Goal: Transaction & Acquisition: Purchase product/service

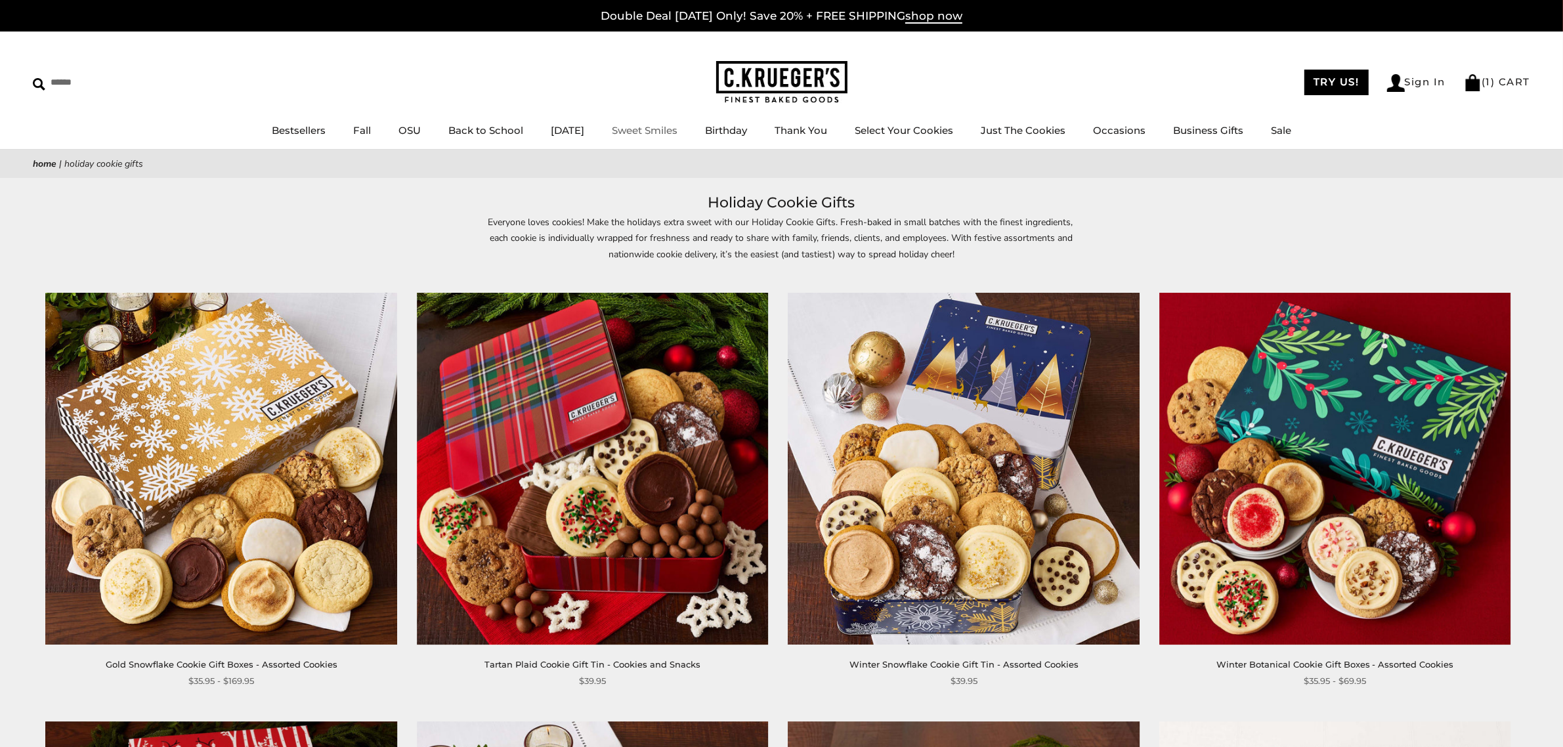
click at [778, 82] on img at bounding box center [781, 82] width 131 height 43
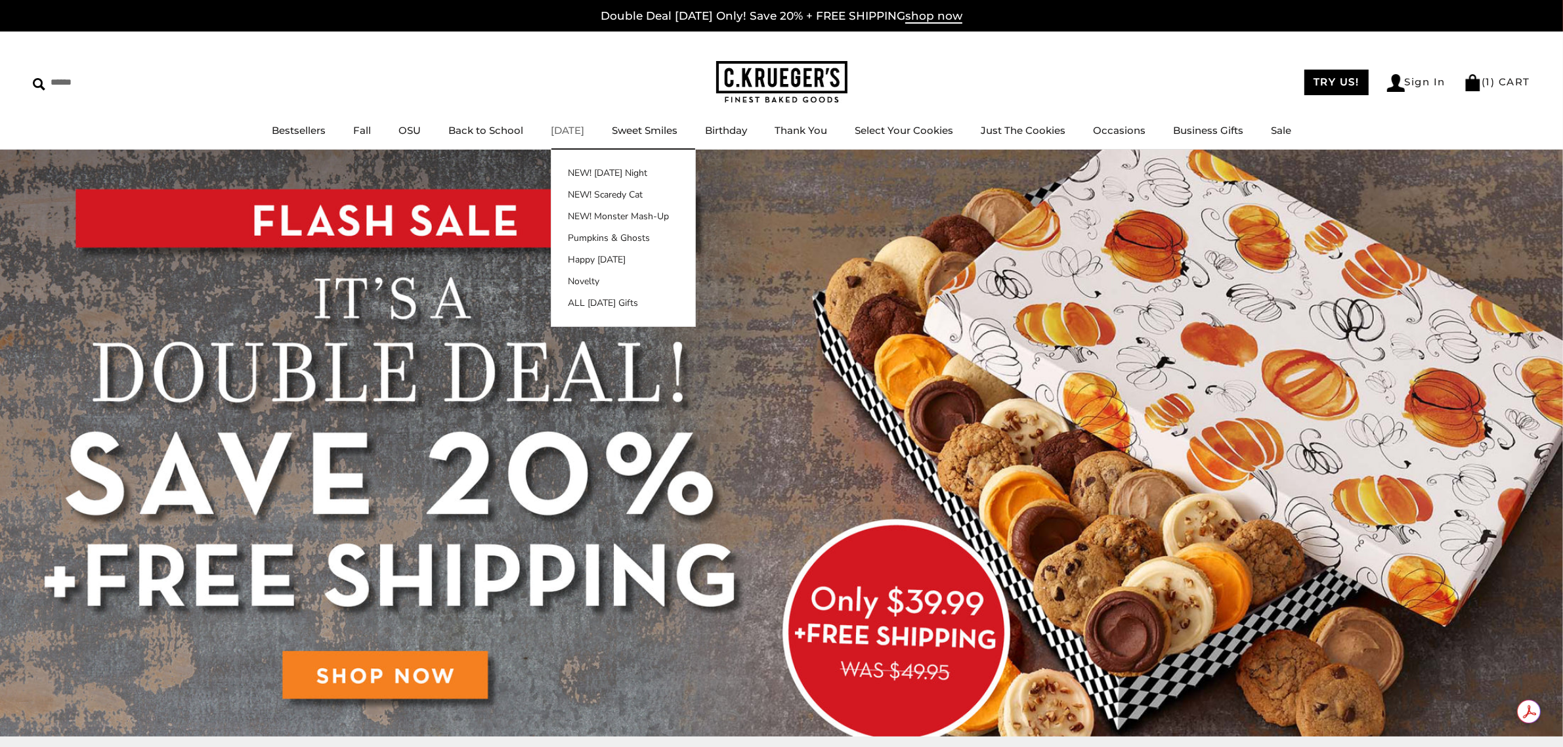
click at [582, 128] on link "[DATE]" at bounding box center [567, 130] width 33 height 12
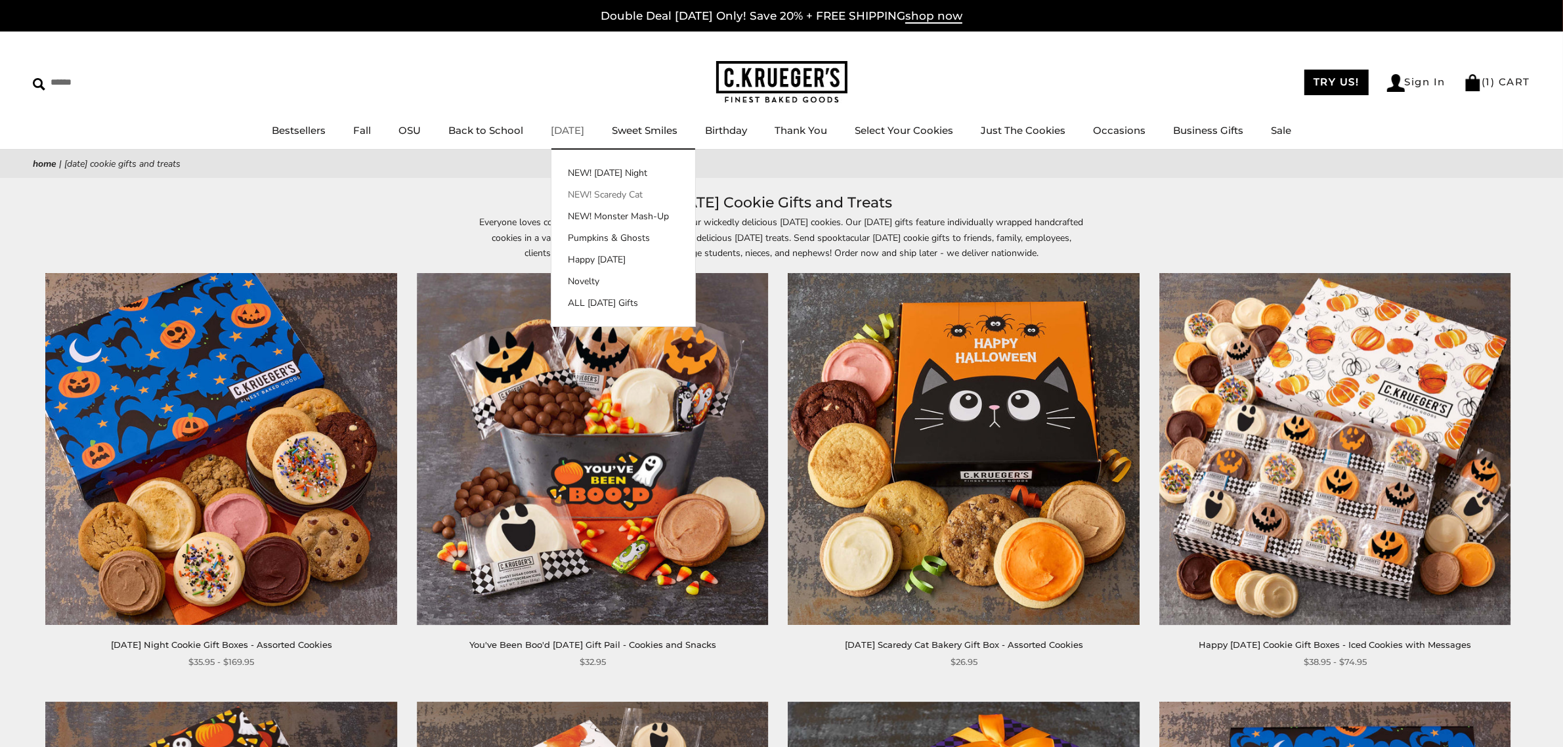
click at [591, 188] on link "NEW! Scaredy Cat" at bounding box center [623, 195] width 144 height 14
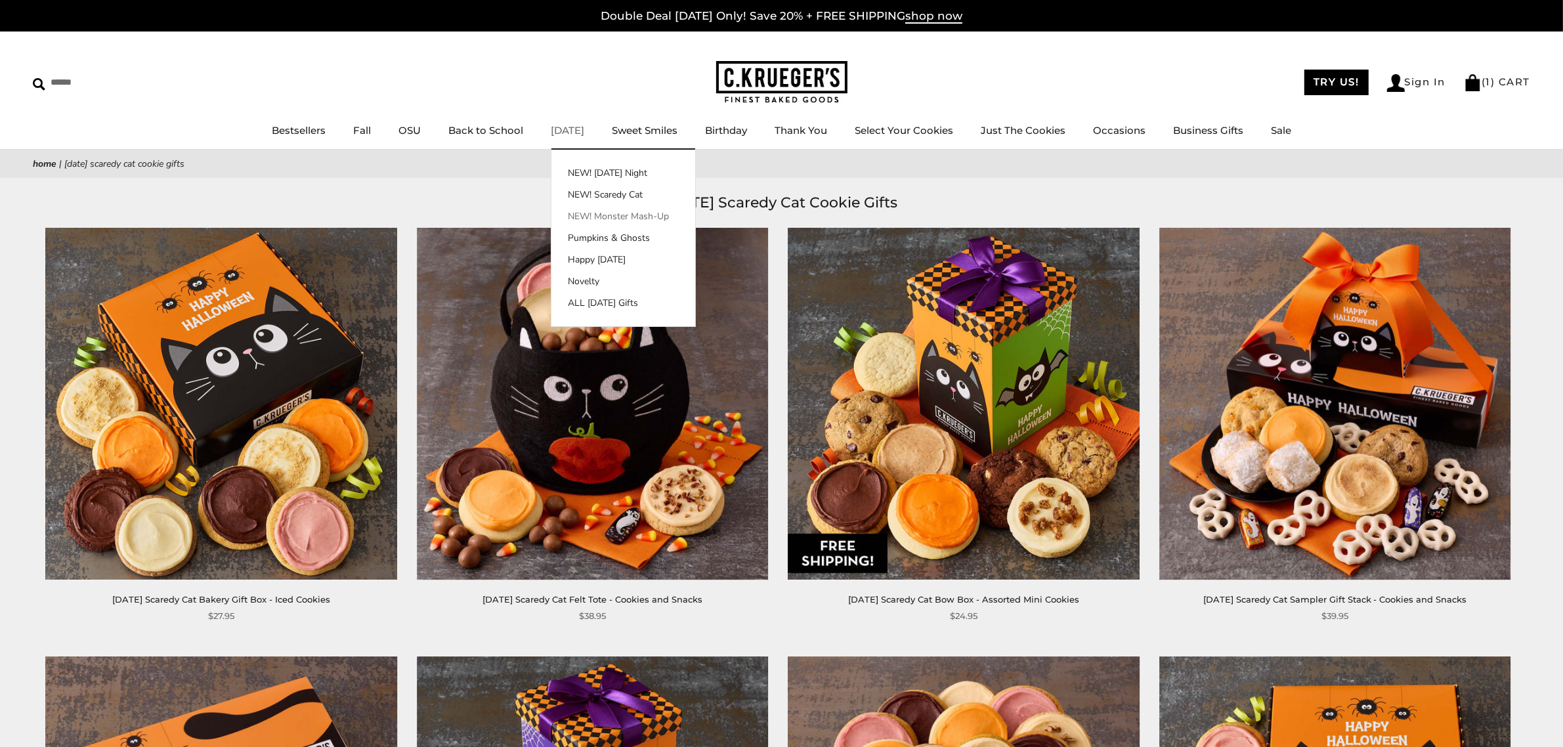
click at [624, 217] on link "NEW! Monster Mash-Up" at bounding box center [623, 216] width 144 height 14
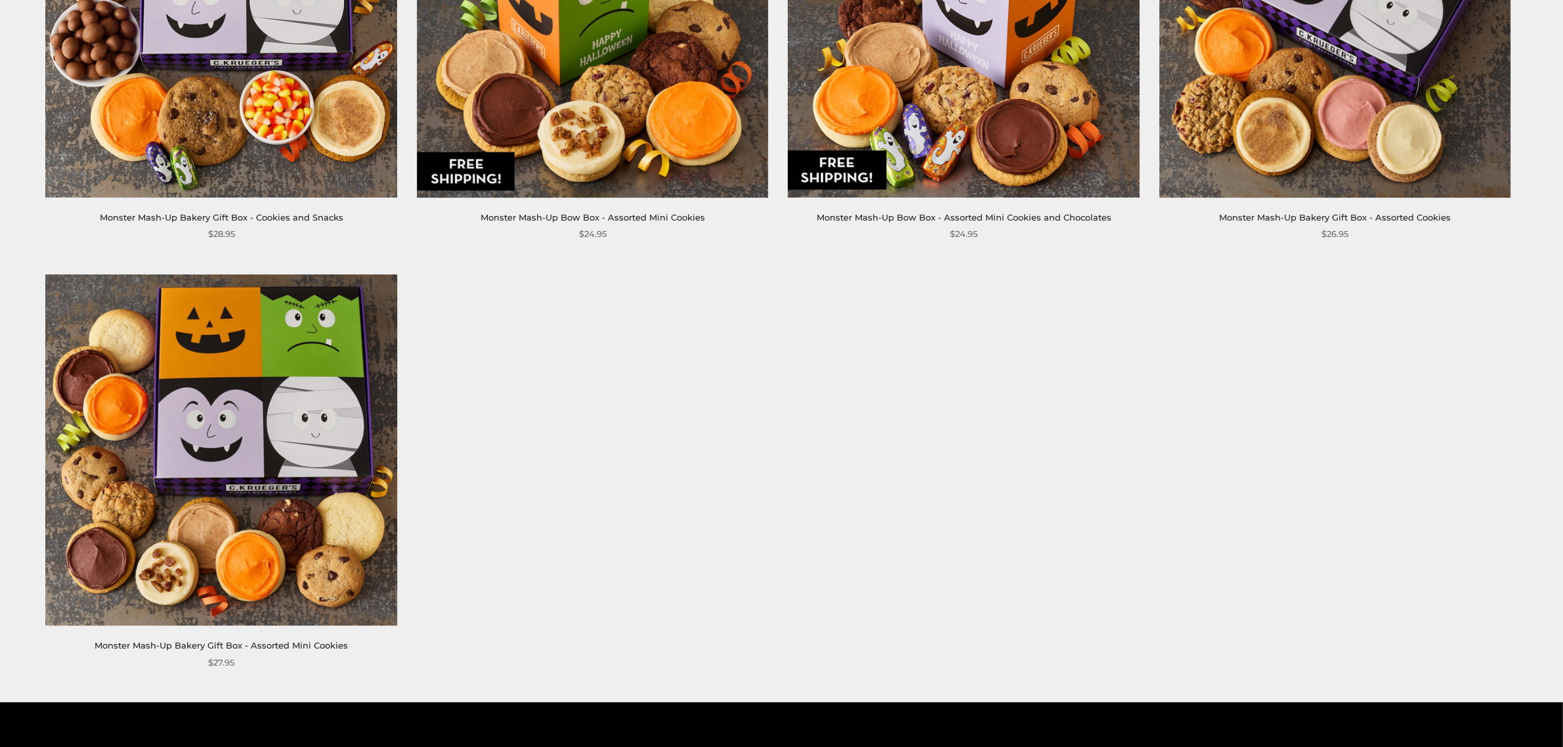
scroll to position [383, 0]
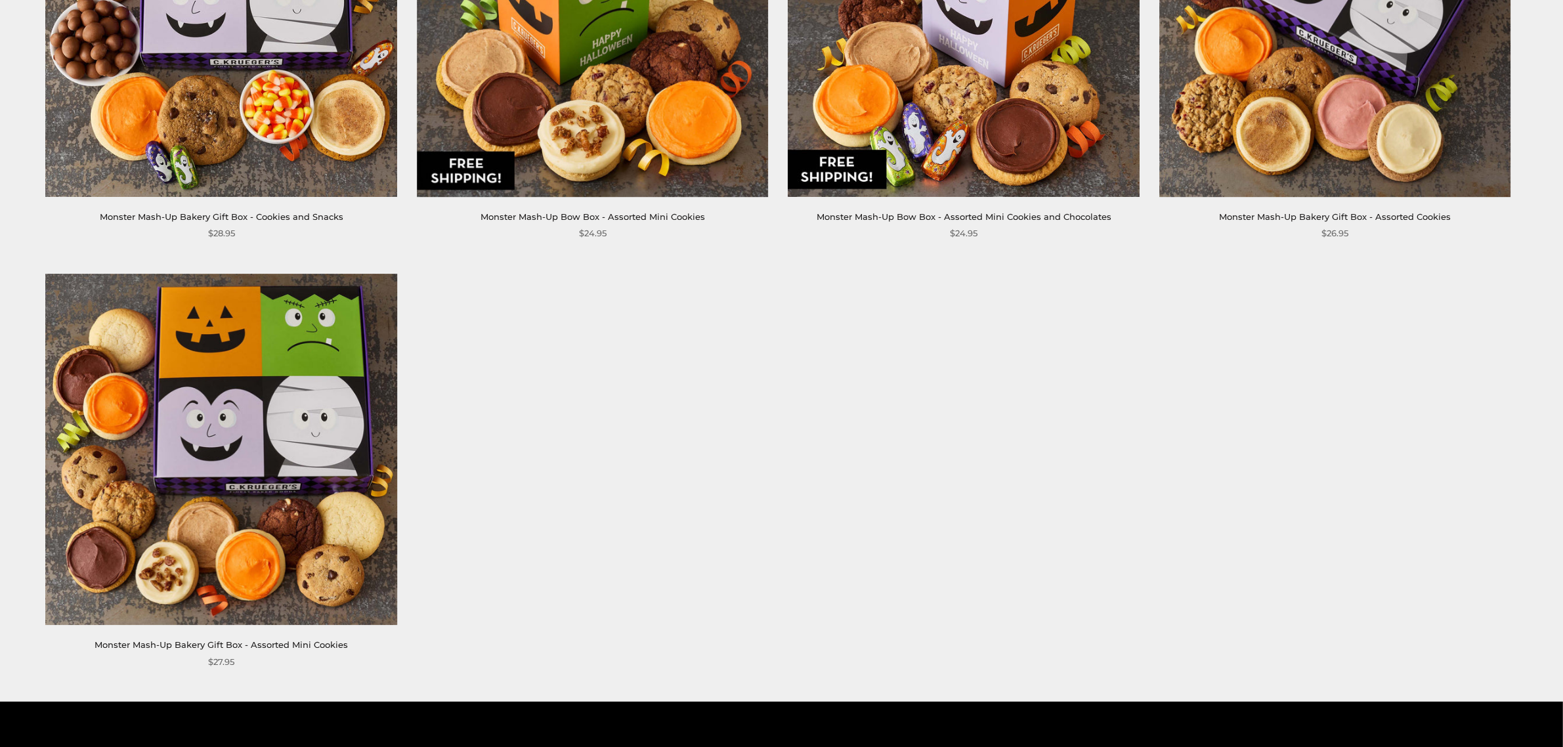
click at [1260, 285] on div "**********" at bounding box center [768, 273] width 1511 height 856
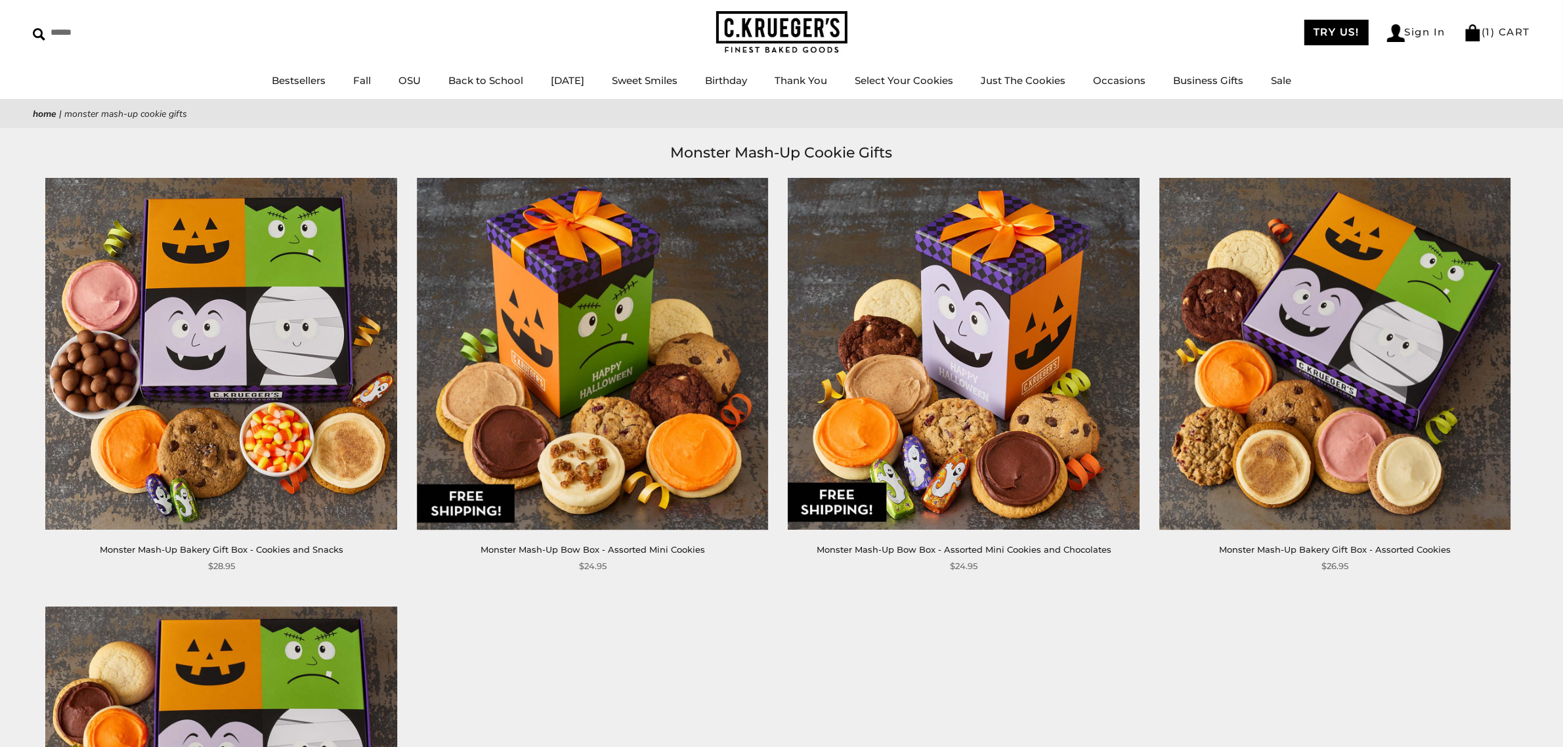
scroll to position [0, 0]
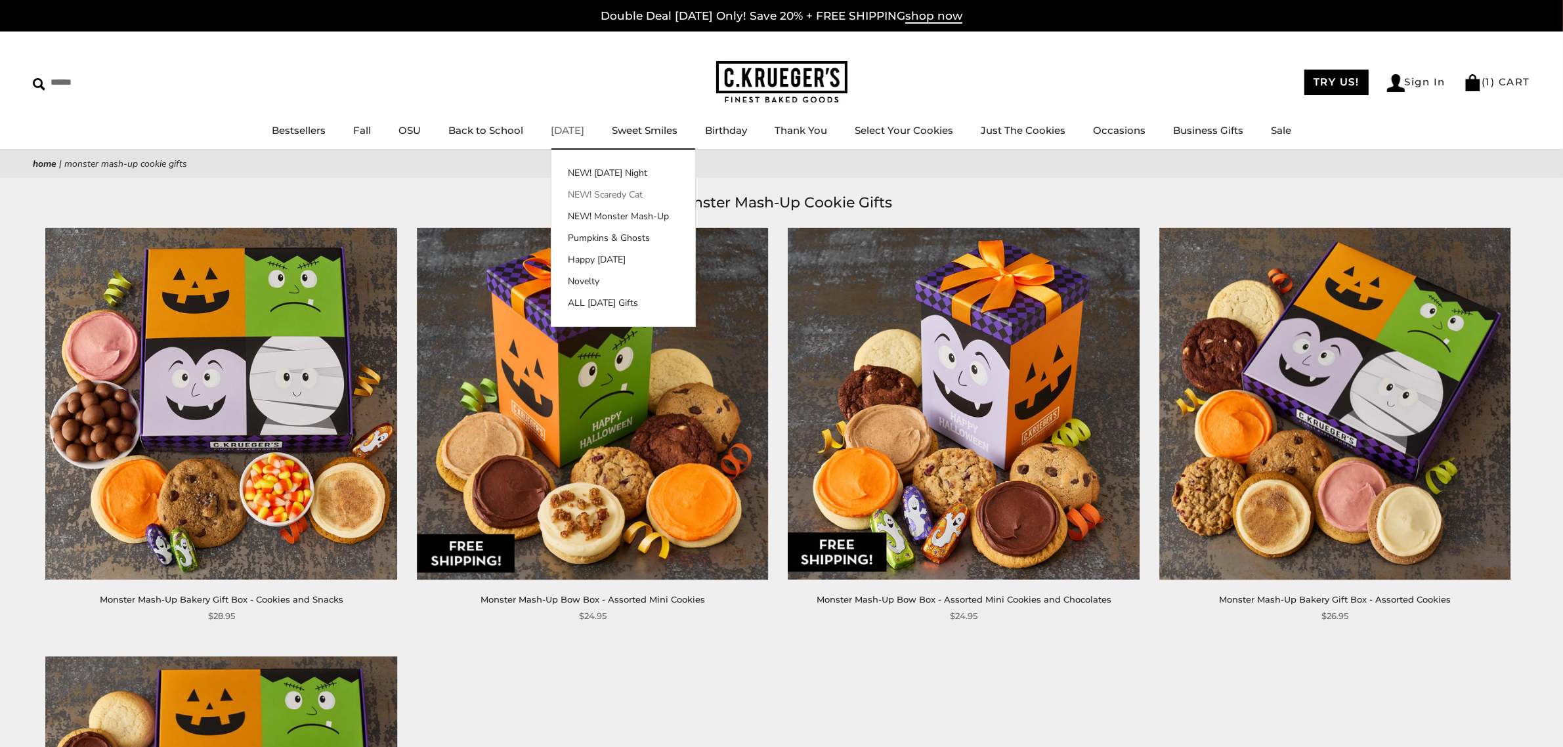
click at [589, 192] on link "NEW! Scaredy Cat" at bounding box center [623, 195] width 144 height 14
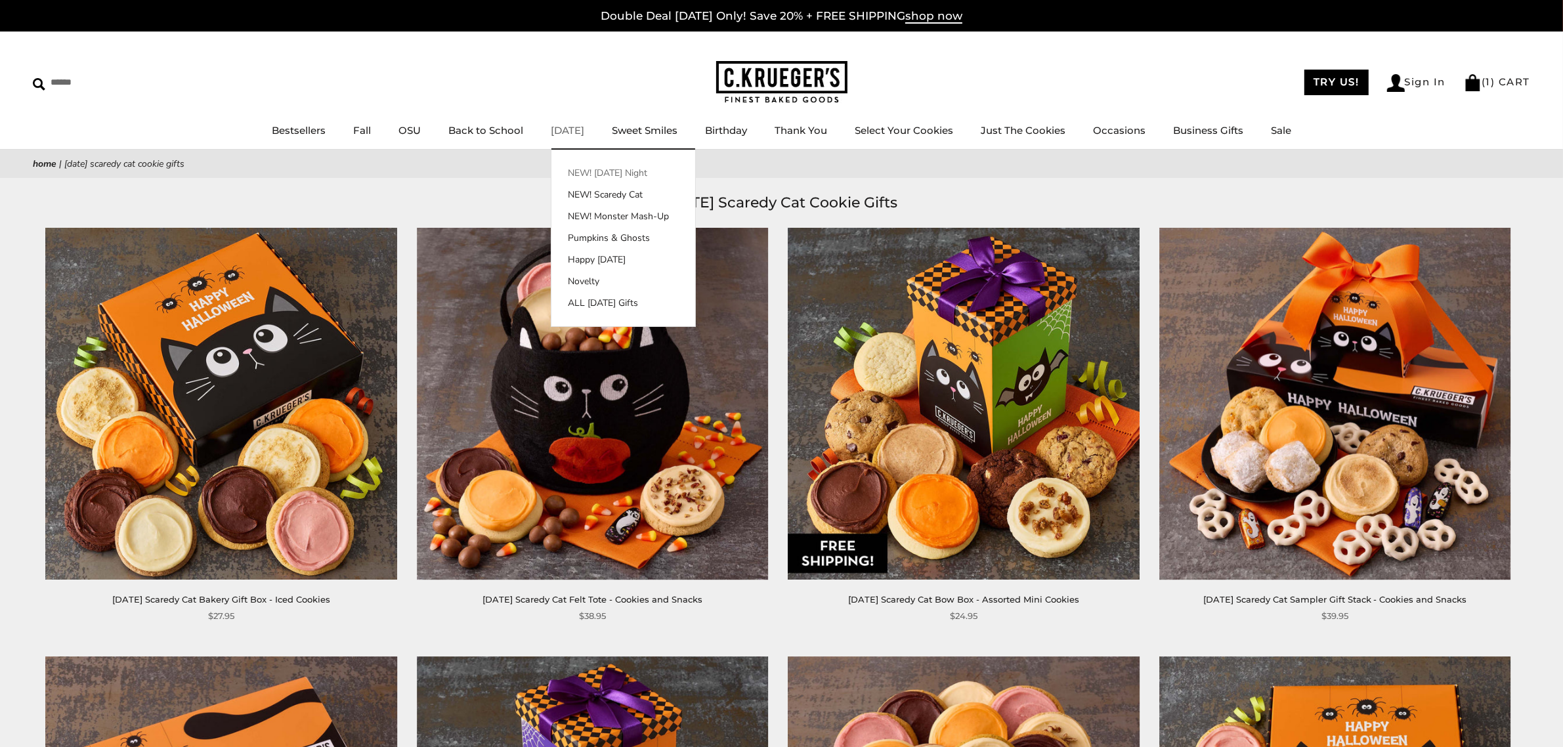
click at [583, 171] on link "NEW! [DATE] Night" at bounding box center [623, 173] width 144 height 14
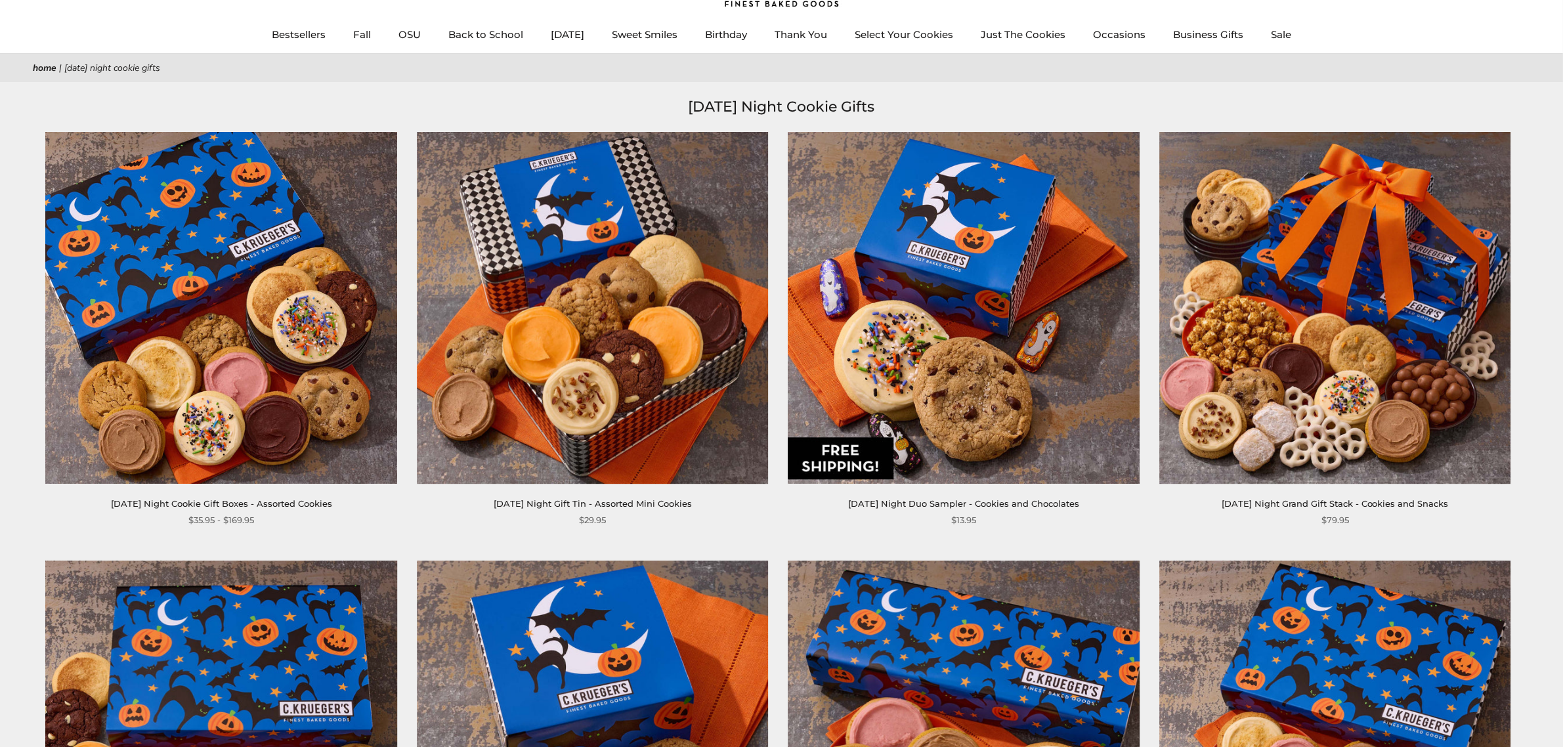
scroll to position [164, 0]
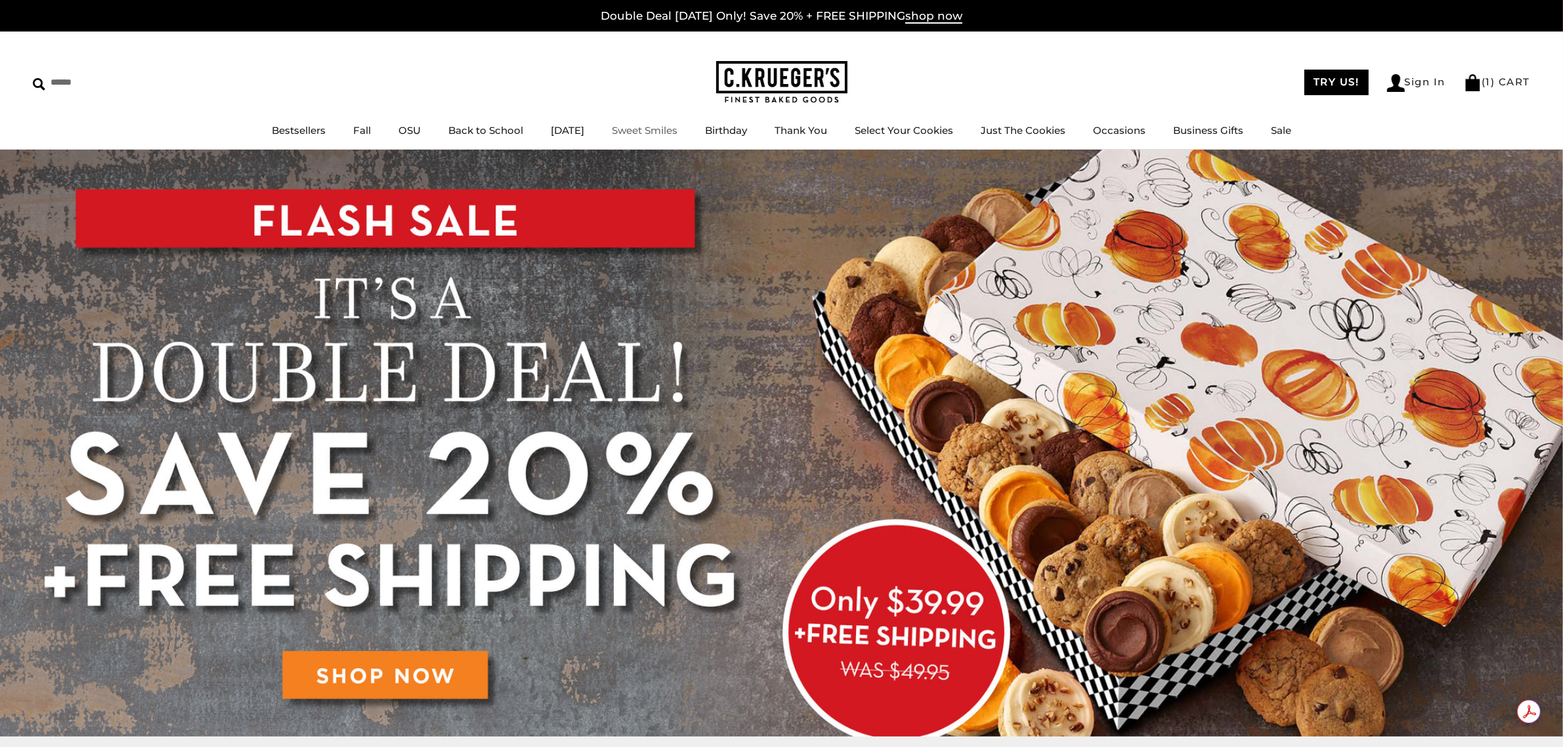
click at [358, 120] on div "****** TRY US! Sign In ( 1 ) CART ( 1 ) CART Bestsellers Fall NEW! Cozy Autumn …" at bounding box center [781, 91] width 1563 height 118
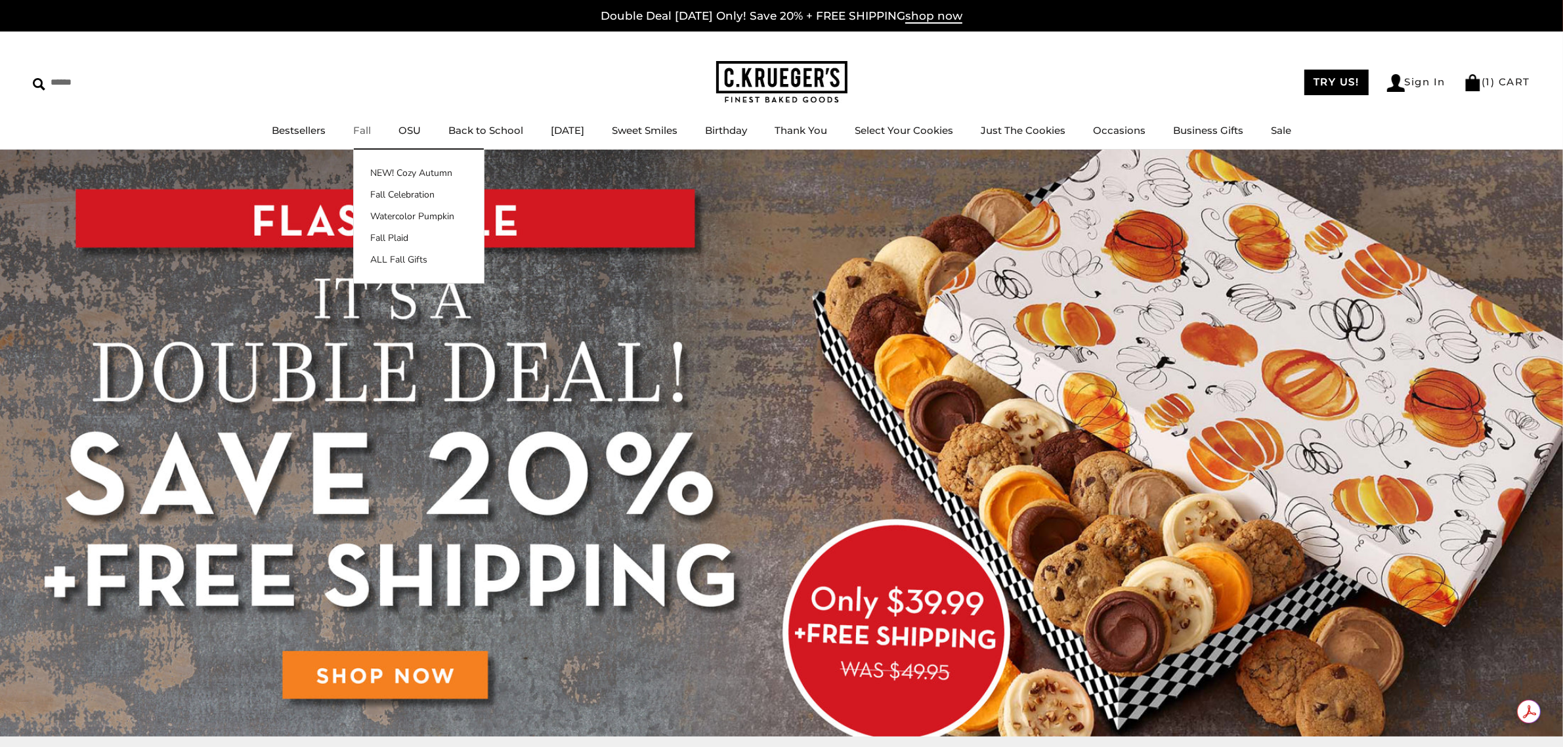
click at [356, 125] on link "Fall" at bounding box center [362, 130] width 18 height 12
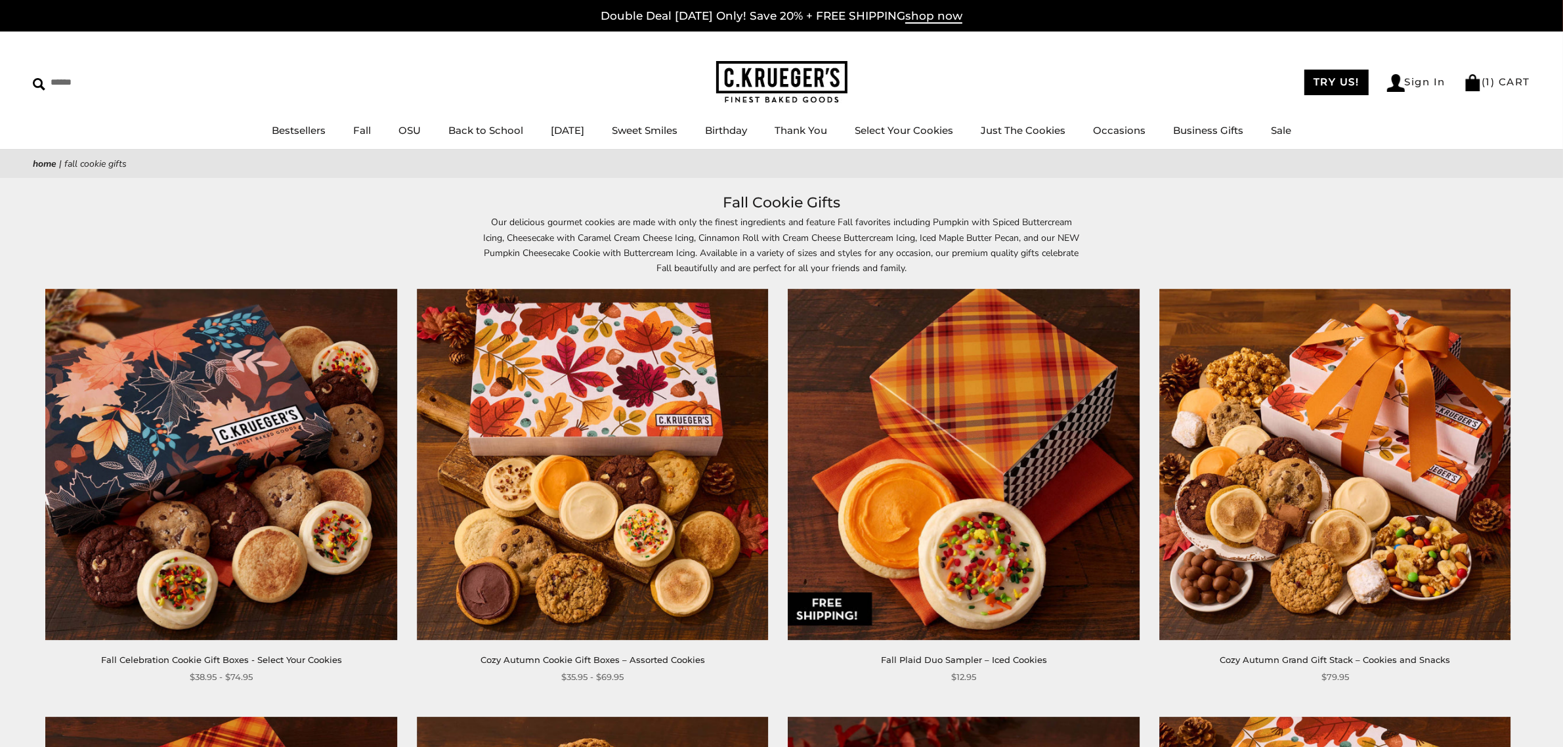
click at [353, 125] on link "Fall" at bounding box center [362, 130] width 18 height 12
click at [376, 166] on link "NEW! Cozy Autumn" at bounding box center [419, 173] width 130 height 14
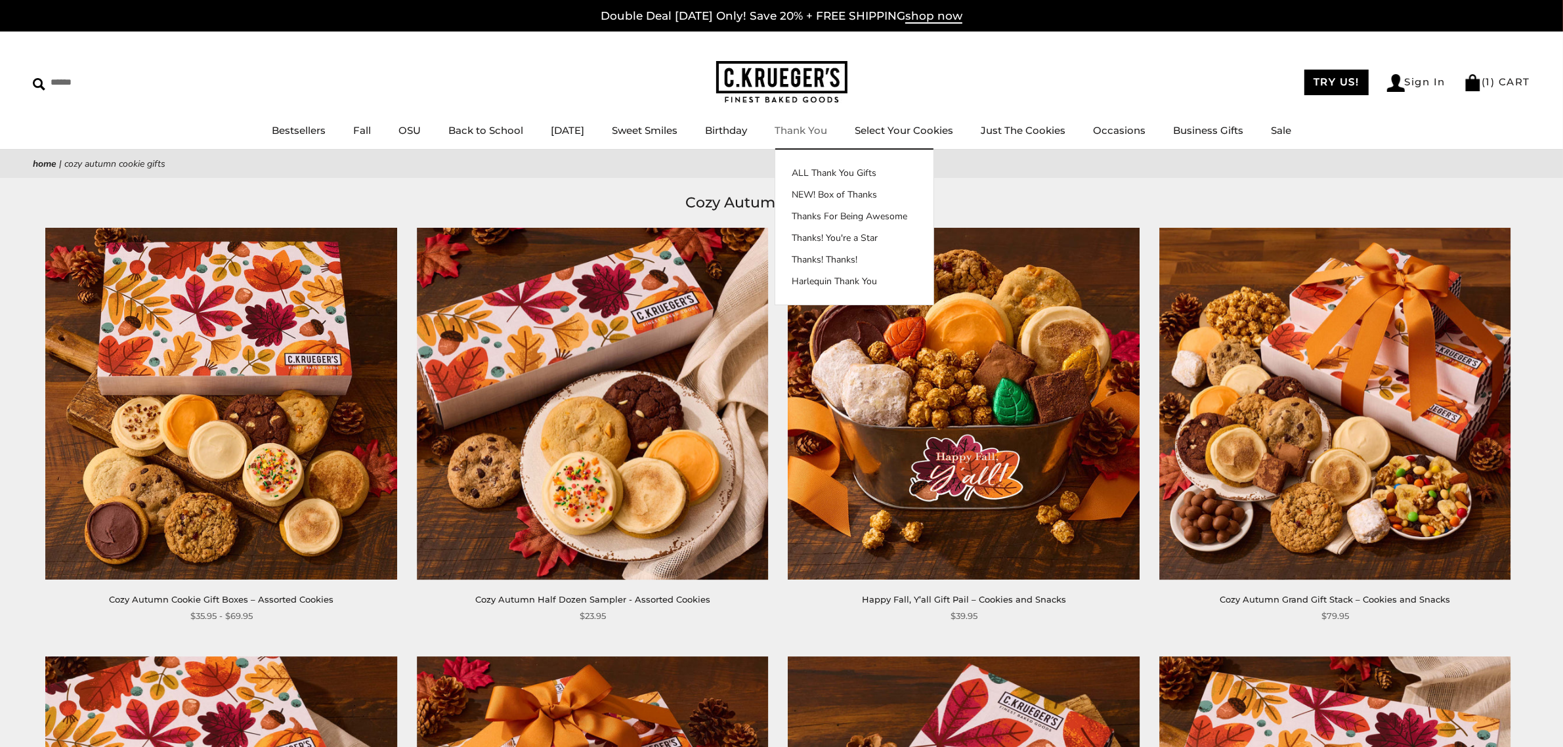
click at [799, 128] on link "Thank You" at bounding box center [800, 130] width 53 height 12
